Goal: Navigation & Orientation: Find specific page/section

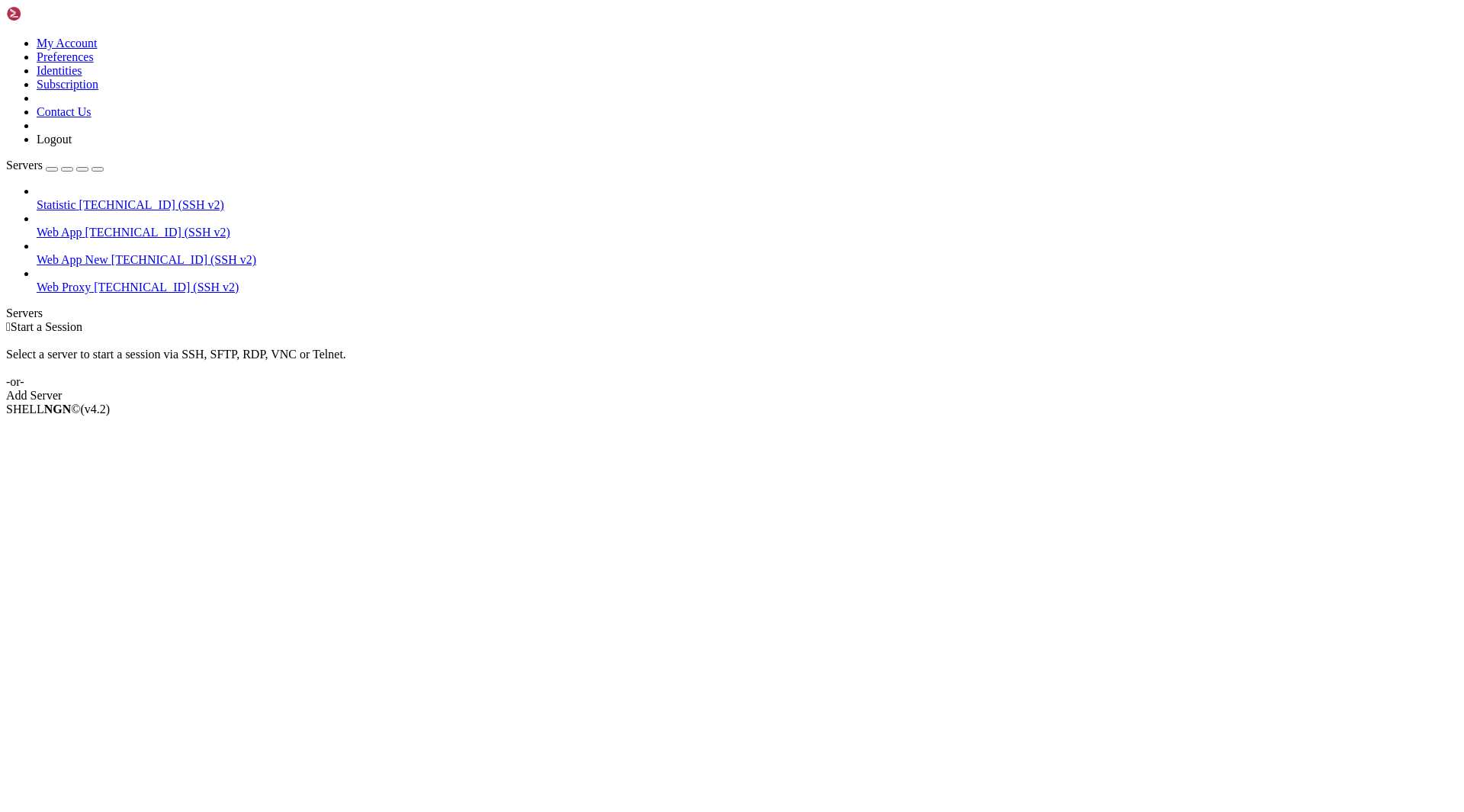
click at [87, 225] on span "[TECHNICAL_ID] (SSH v2)" at bounding box center [157, 231] width 145 height 13
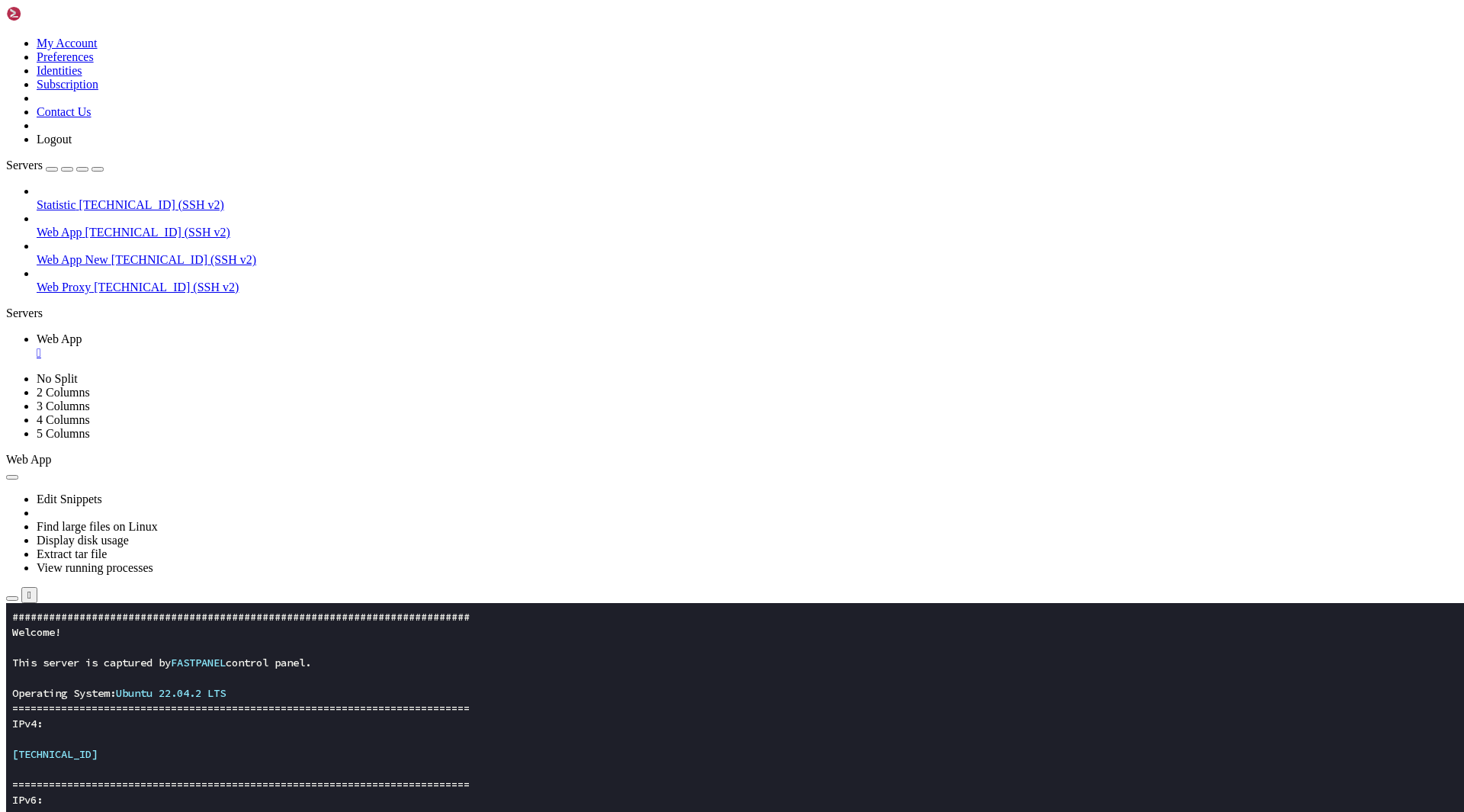
scroll to position [183, 0]
click at [108, 253] on span "Web App New" at bounding box center [72, 259] width 72 height 13
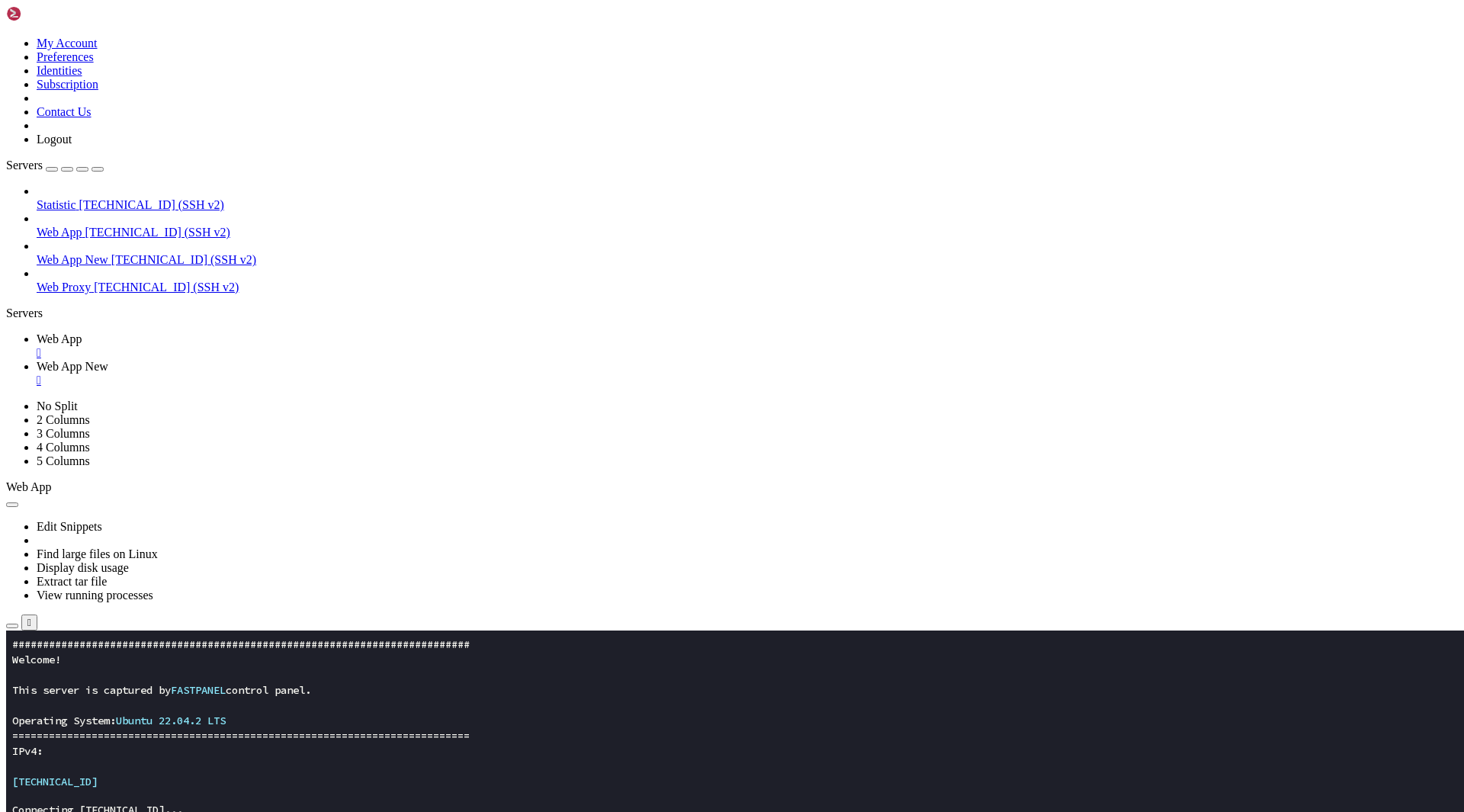
scroll to position [0, 0]
click at [19, 789] on button "button" at bounding box center [12, 791] width 12 height 5
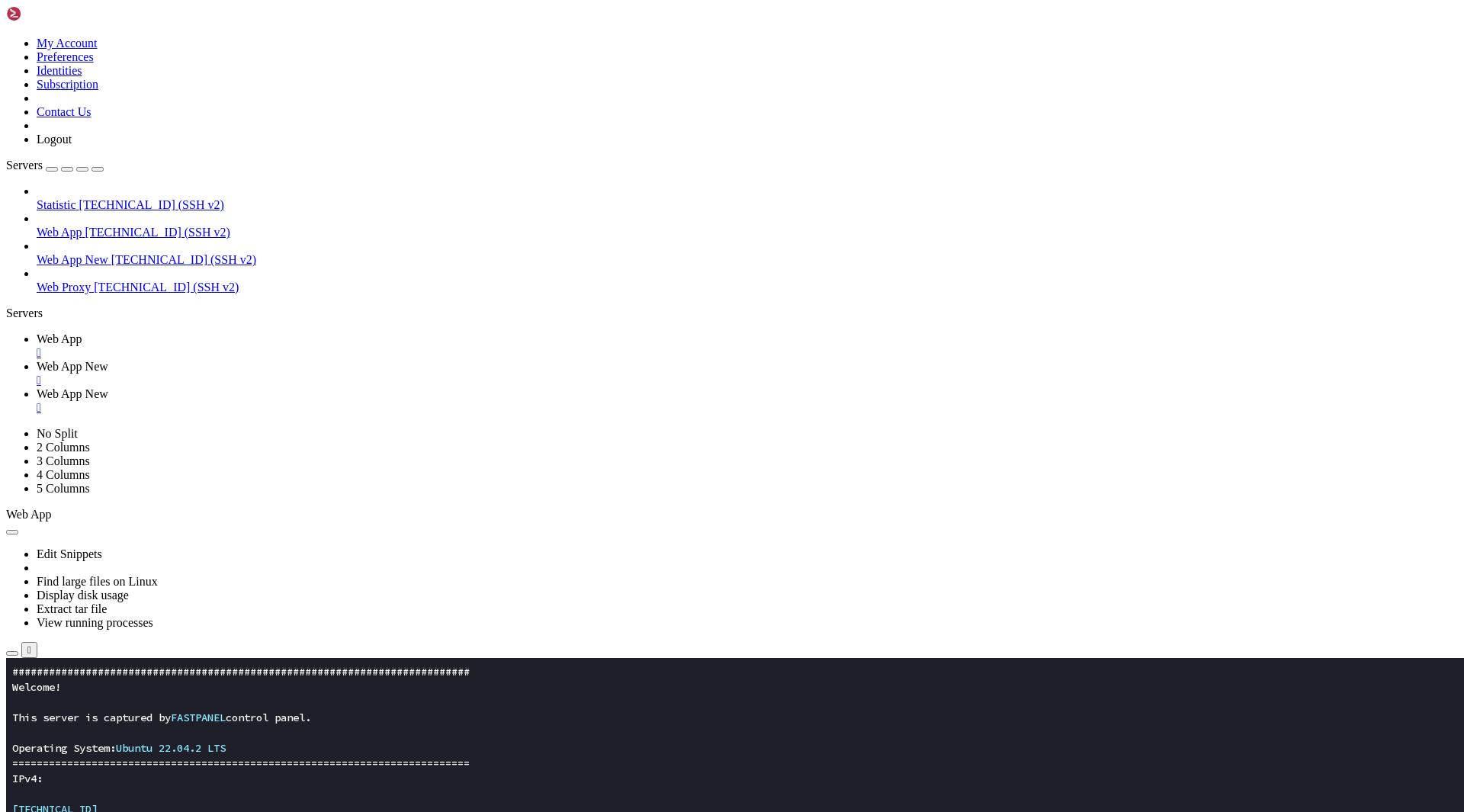
type input "/root/app/updates"
